Goal: Navigation & Orientation: Understand site structure

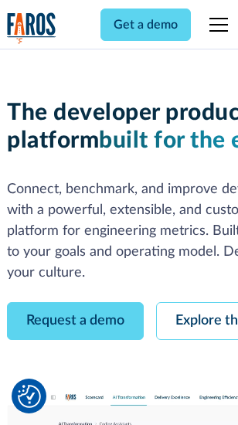
scroll to position [87, 0]
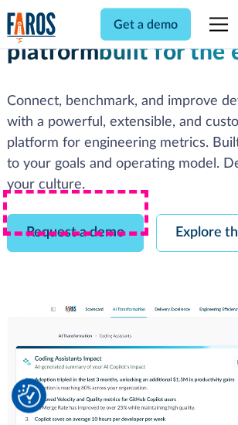
click at [76, 215] on link "Request a demo" at bounding box center [75, 234] width 137 height 38
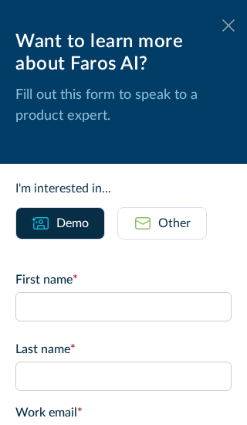
click at [222, 25] on icon at bounding box center [228, 25] width 12 height 12
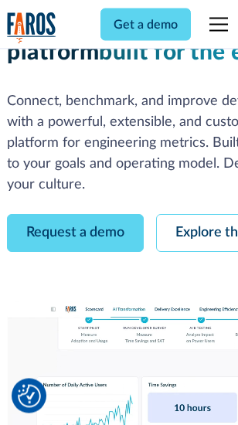
click at [201, 215] on link "Explore the platform" at bounding box center [238, 234] width 164 height 38
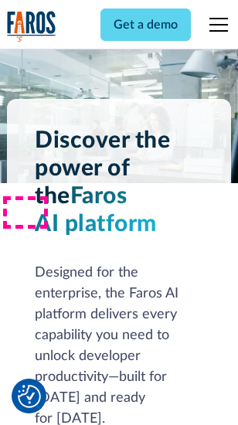
scroll to position [11761, 0]
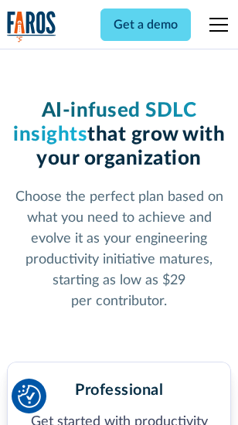
scroll to position [2423, 0]
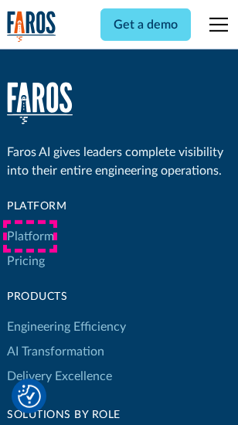
click at [30, 236] on link "Platform" at bounding box center [30, 236] width 47 height 25
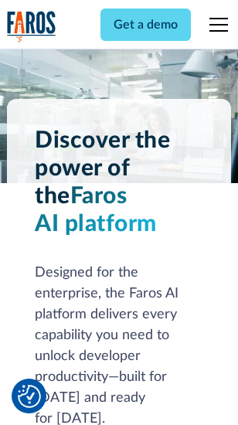
scroll to position [12257, 0]
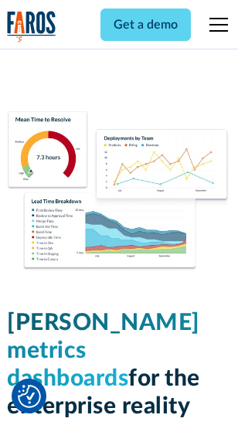
scroll to position [6835, 0]
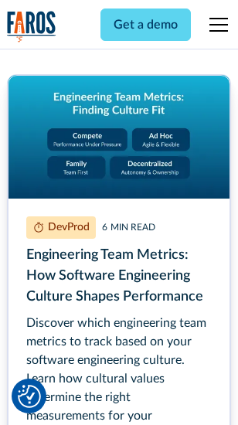
scroll to position [7026, 0]
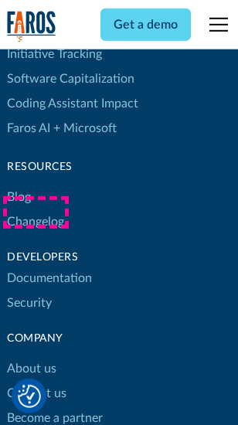
click at [36, 212] on link "Changelog" at bounding box center [35, 221] width 57 height 25
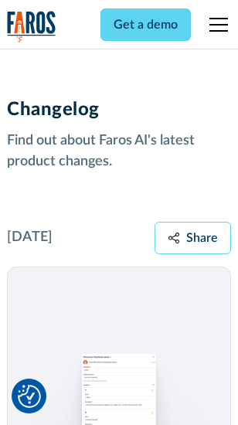
scroll to position [18932, 0]
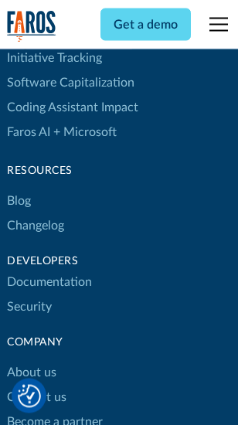
click at [31, 361] on link "About us" at bounding box center [31, 373] width 49 height 25
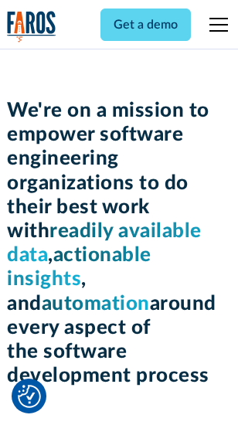
scroll to position [5339, 0]
